Goal: Find specific page/section: Find specific page/section

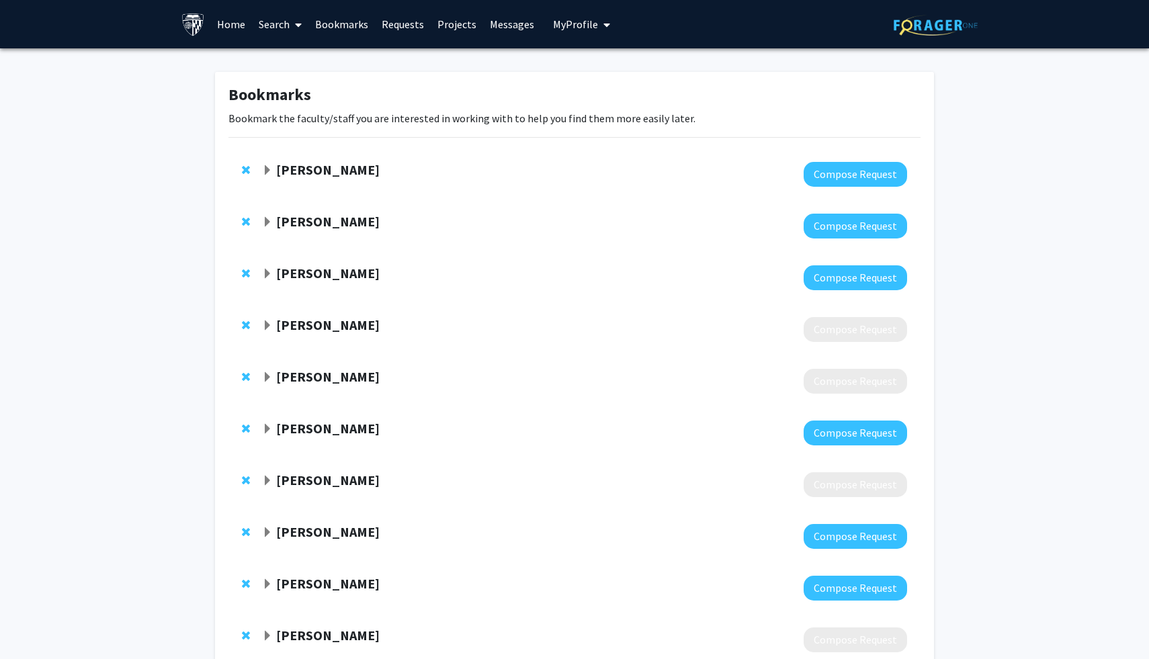
scroll to position [13, 0]
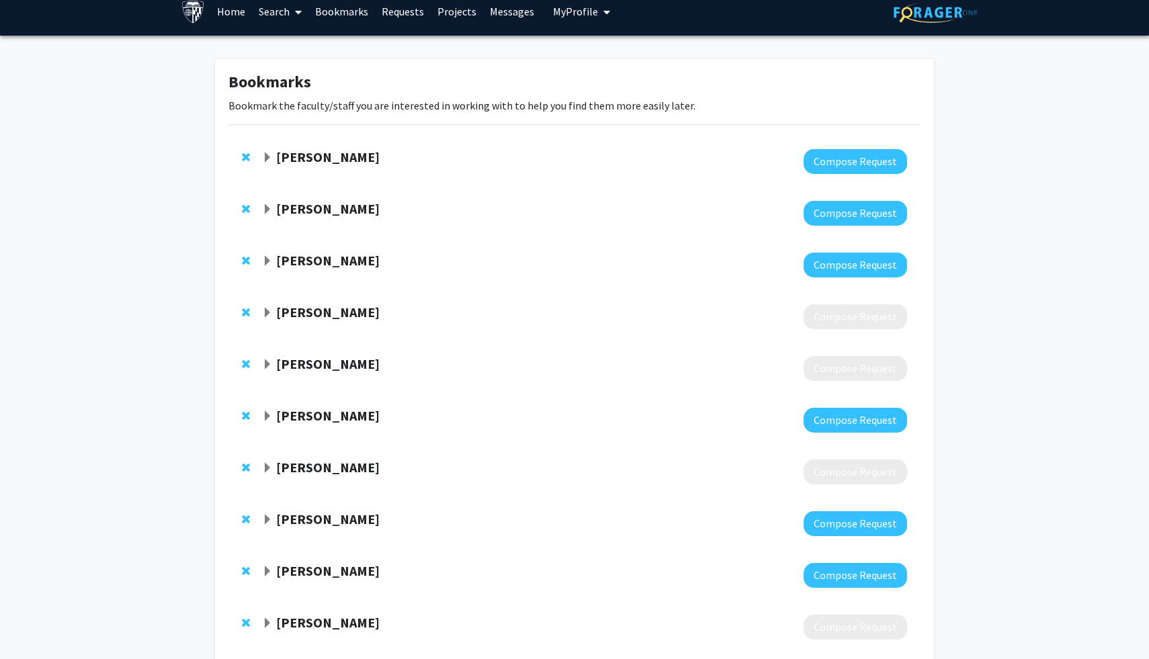
click at [331, 210] on strong "[PERSON_NAME]" at bounding box center [328, 208] width 104 height 17
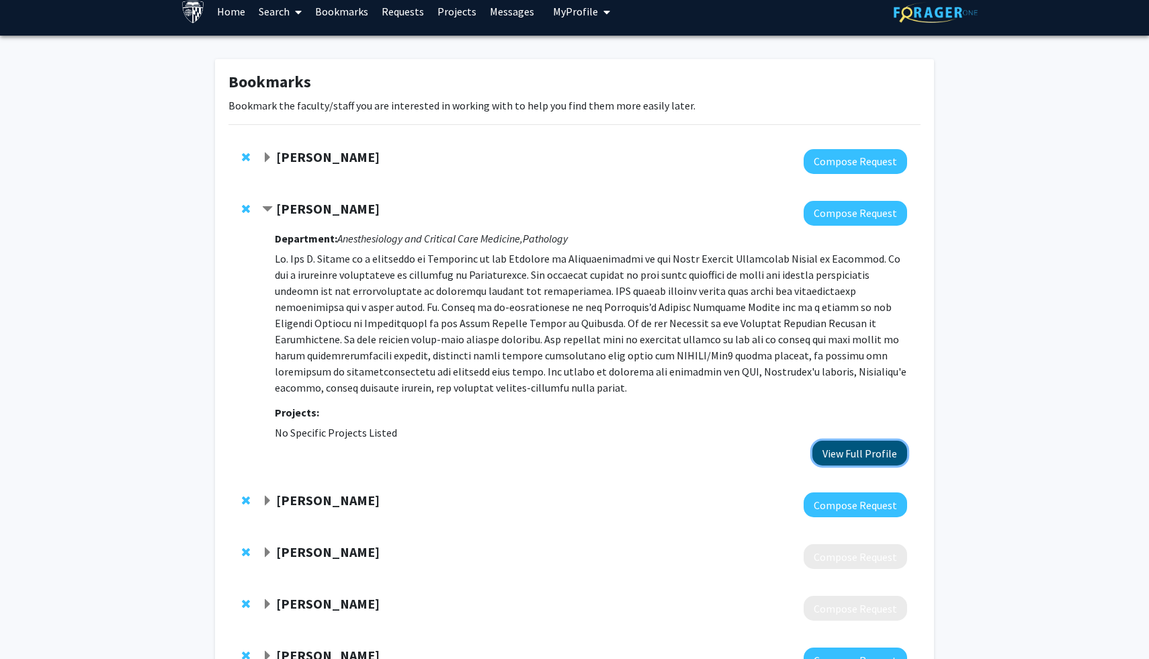
click at [891, 452] on button "View Full Profile" at bounding box center [860, 453] width 95 height 25
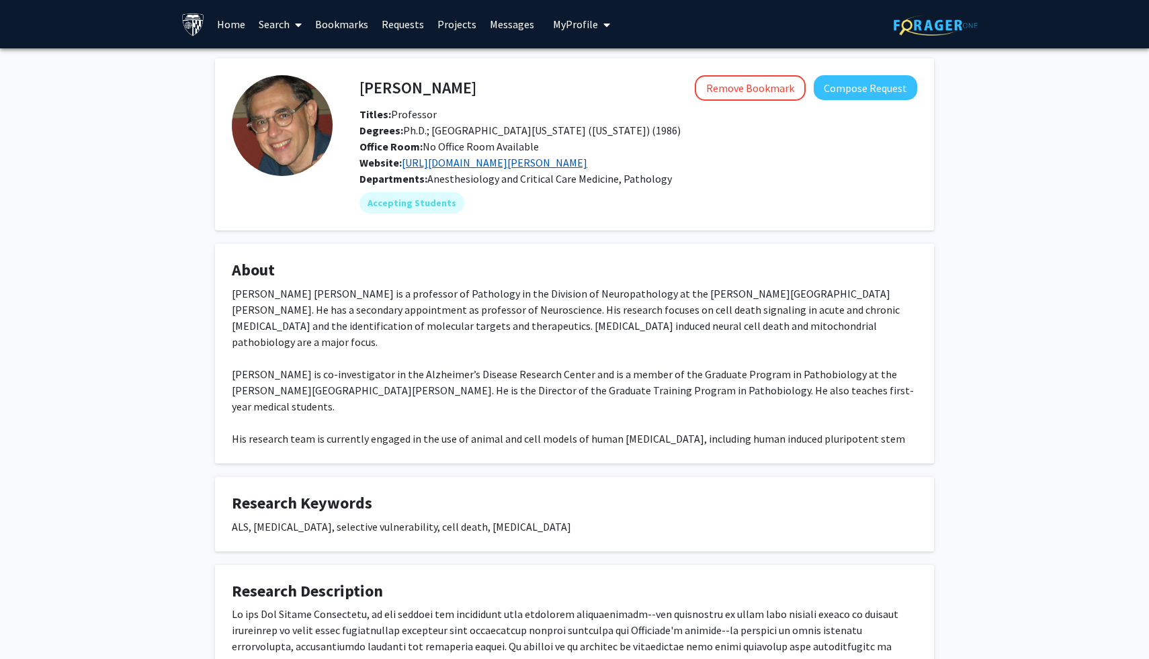
click at [485, 167] on link "[URL][DOMAIN_NAME][PERSON_NAME]" at bounding box center [495, 162] width 186 height 13
